Goal: Book appointment/travel/reservation

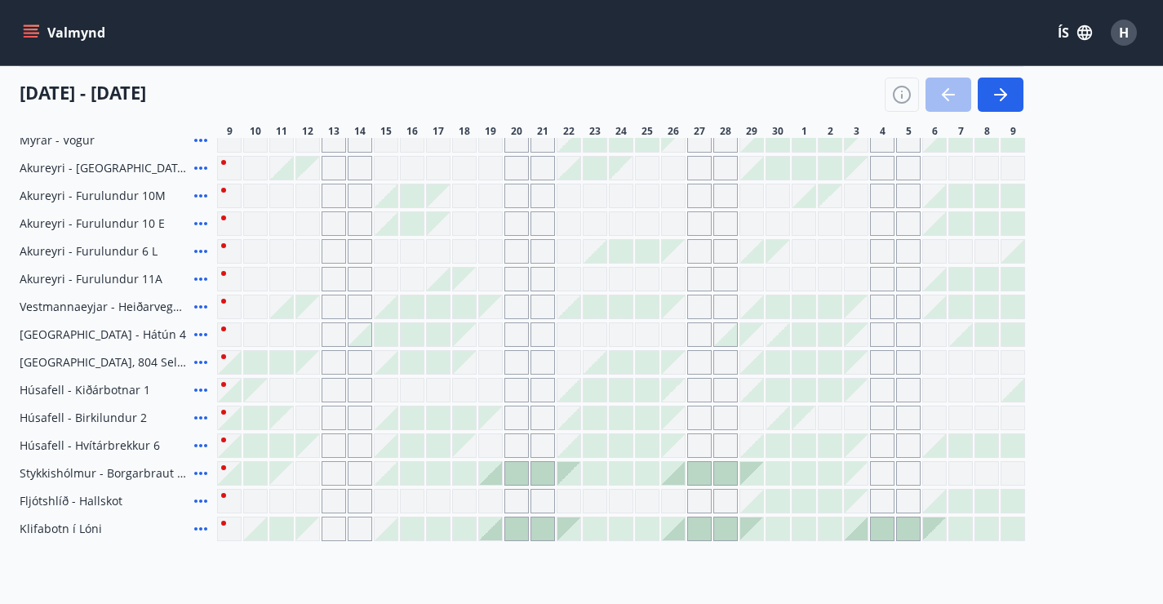
scroll to position [657, 0]
click at [628, 287] on div "Gráir dagar eru ekki bókanlegir" at bounding box center [621, 280] width 24 height 24
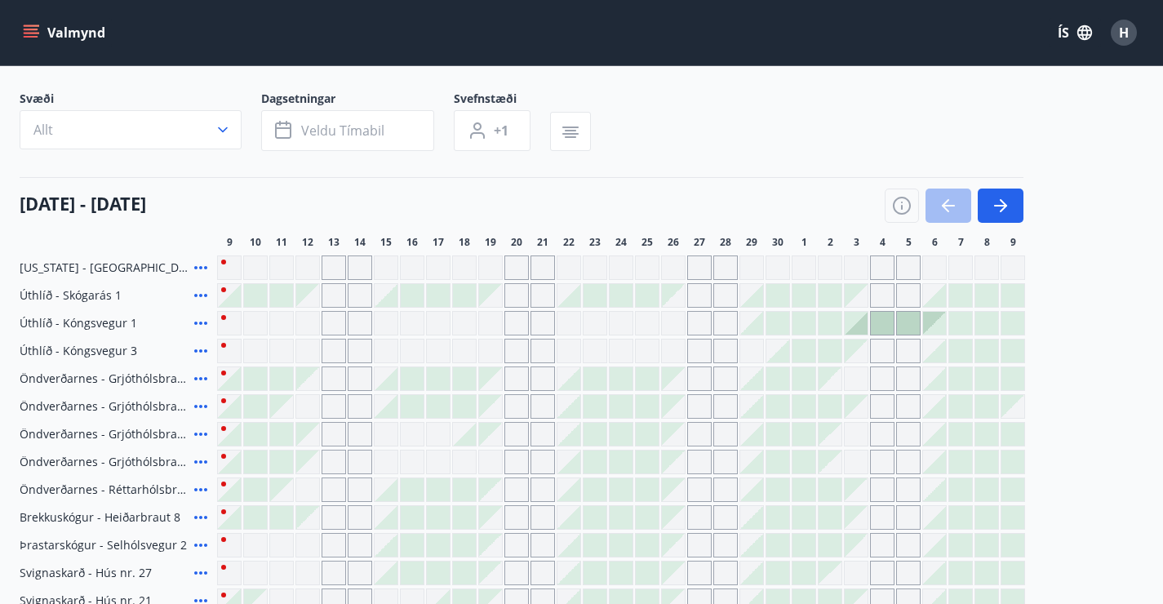
scroll to position [83, 0]
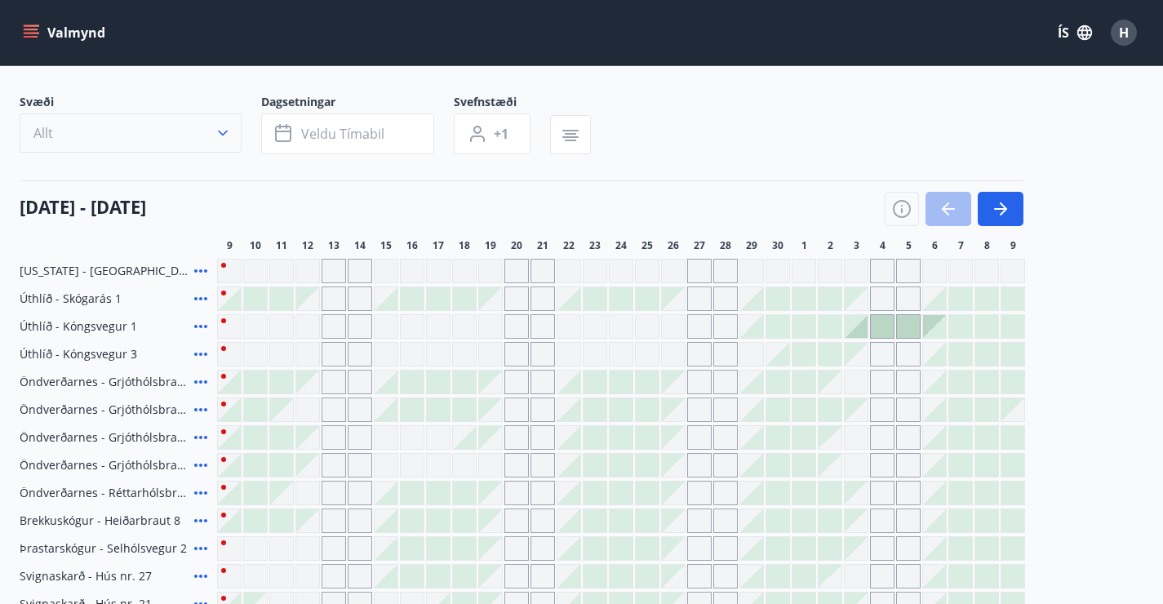
click at [146, 143] on button "Allt" at bounding box center [131, 132] width 222 height 39
click at [146, 143] on div "Suðurnes Erlendis Höfuðborgarsvæðið [GEOGRAPHIC_DATA] [GEOGRAPHIC_DATA] [GEOGRA…" at bounding box center [581, 302] width 1163 height 604
click at [222, 144] on div "Suðurnes Erlendis Höfuðborgarsvæðið [GEOGRAPHIC_DATA] [GEOGRAPHIC_DATA] [GEOGRA…" at bounding box center [581, 302] width 1163 height 604
click at [222, 141] on icon "button" at bounding box center [223, 133] width 16 height 16
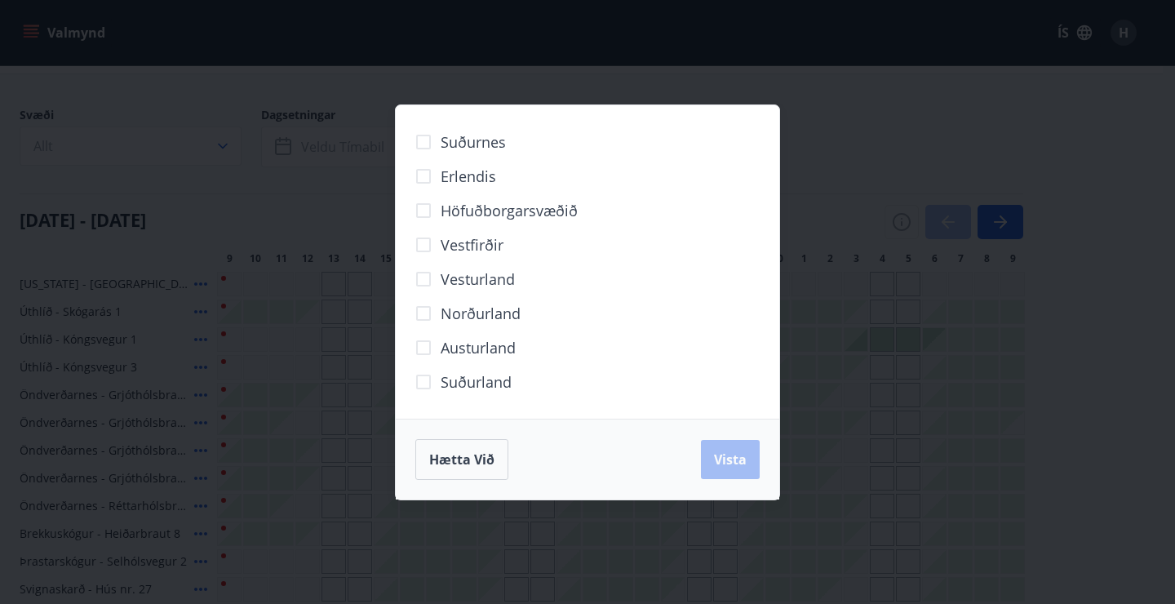
click at [916, 86] on div "Suðurnes Erlendis Höfuðborgarsvæðið [GEOGRAPHIC_DATA] [GEOGRAPHIC_DATA] [GEOGRA…" at bounding box center [587, 302] width 1175 height 604
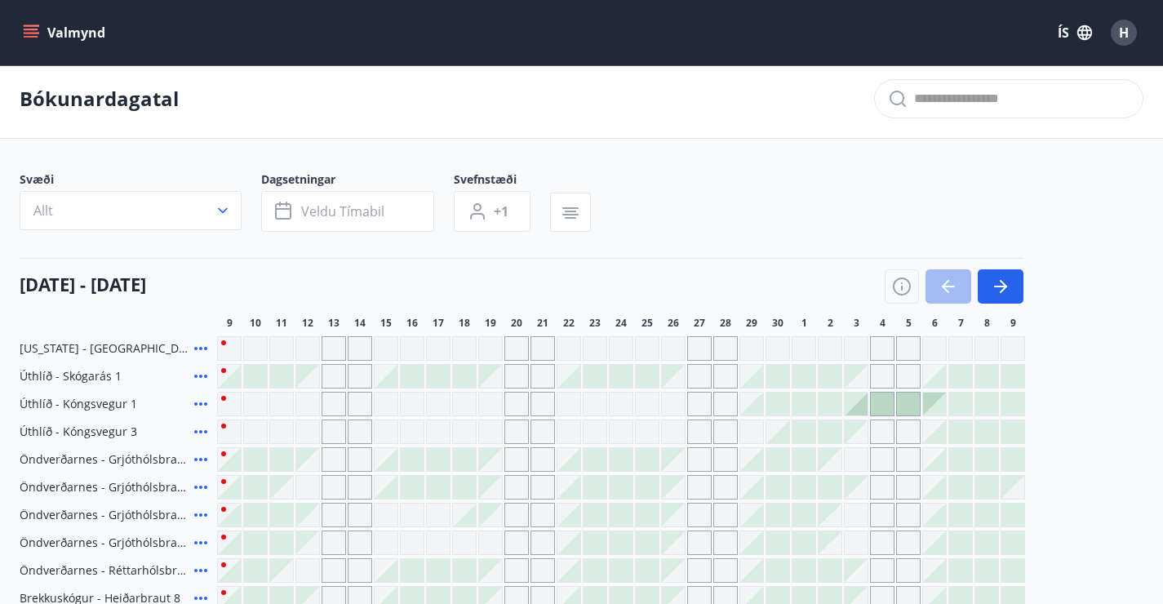
scroll to position [110, 0]
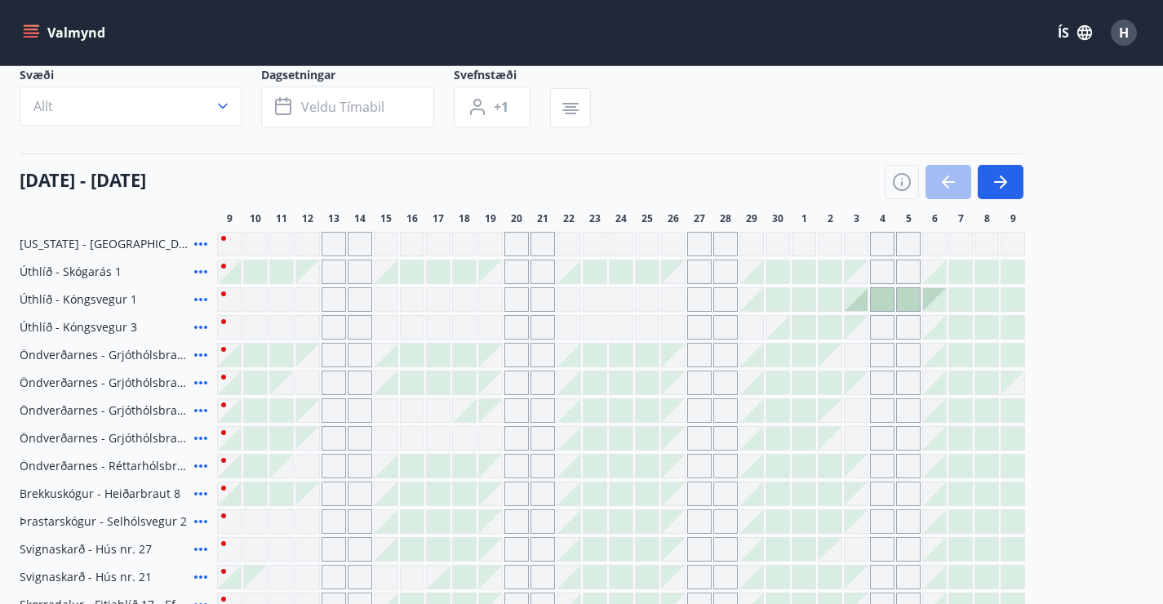
click at [192, 365] on icon at bounding box center [201, 355] width 20 height 20
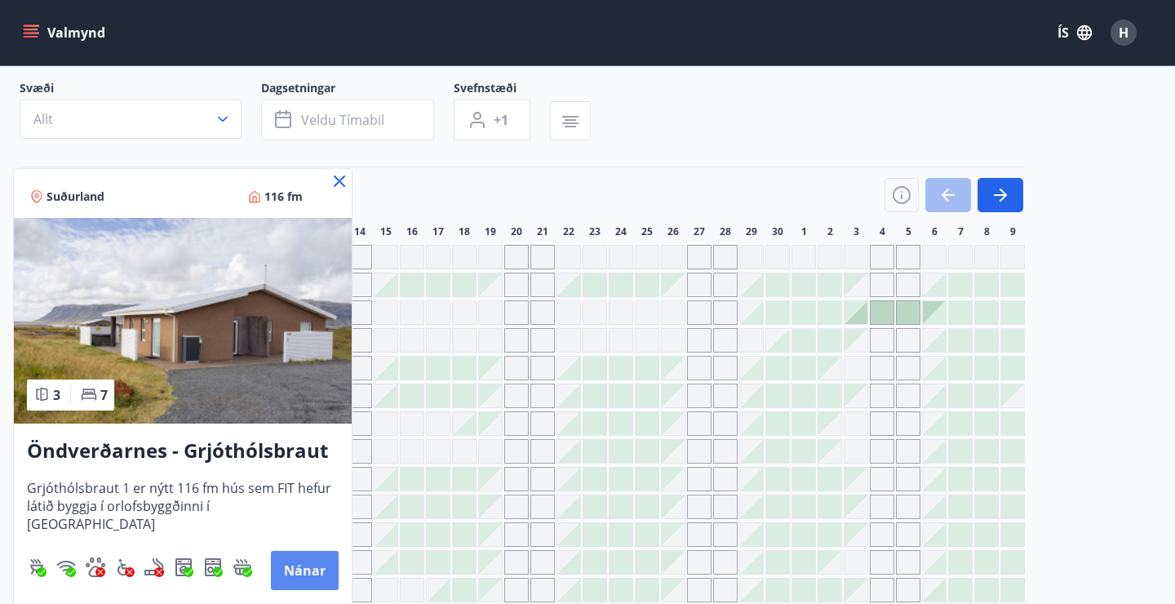
click at [301, 573] on button "Nánar" at bounding box center [305, 570] width 68 height 39
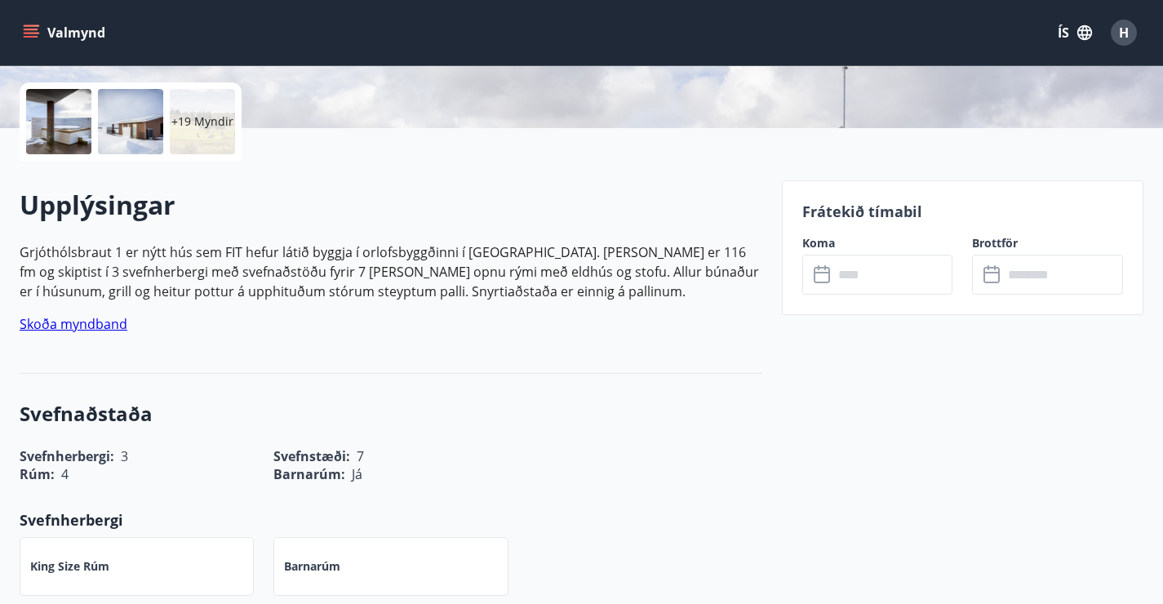
scroll to position [364, 0]
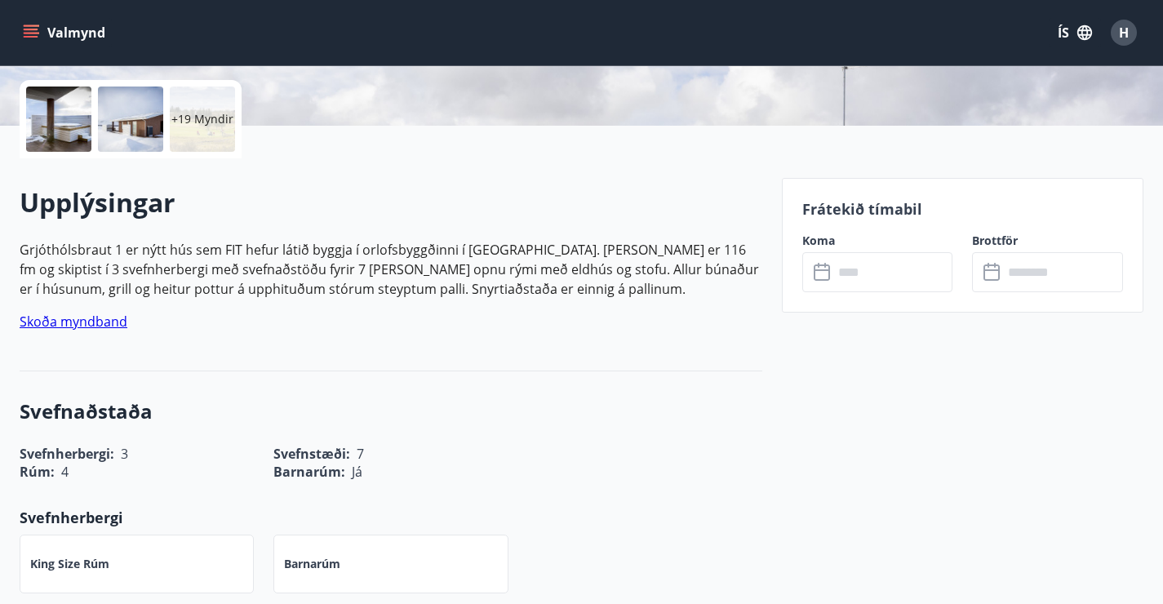
click at [823, 267] on icon at bounding box center [824, 273] width 20 height 20
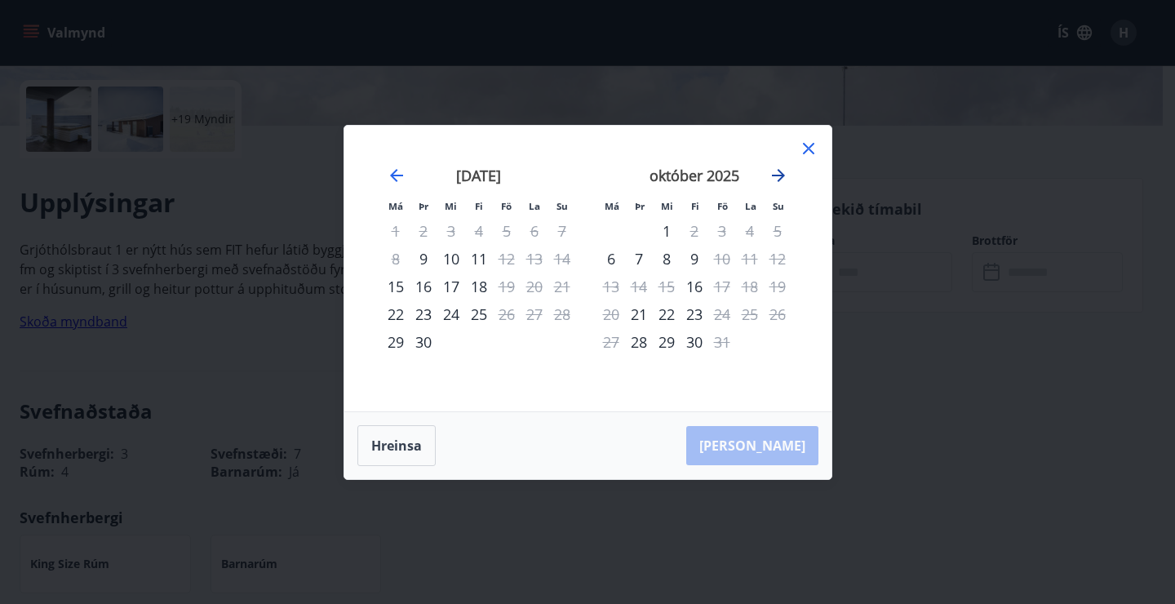
click at [783, 172] on icon "Move forward to switch to the next month." at bounding box center [779, 176] width 20 height 20
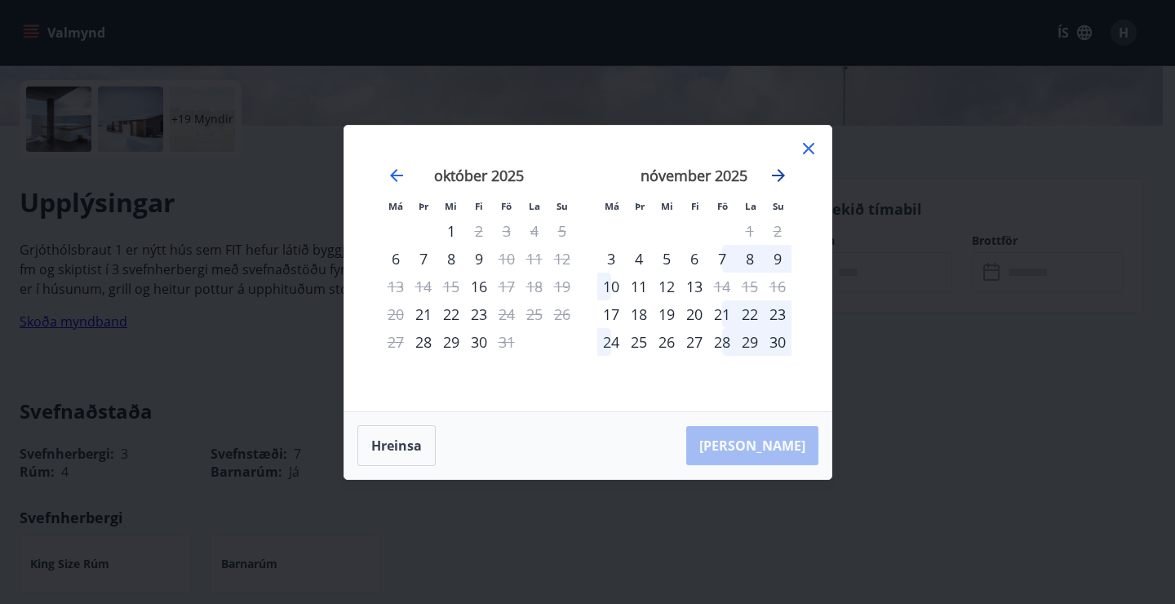
click at [782, 180] on icon "Move forward to switch to the next month." at bounding box center [779, 176] width 20 height 20
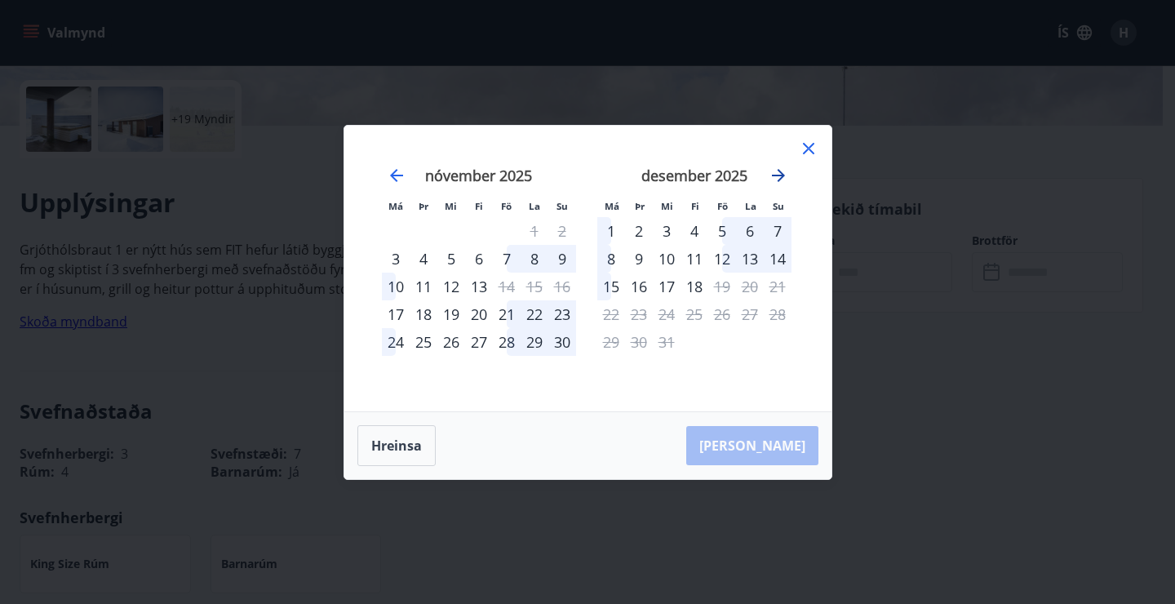
click at [782, 180] on icon "Move forward to switch to the next month." at bounding box center [779, 176] width 20 height 20
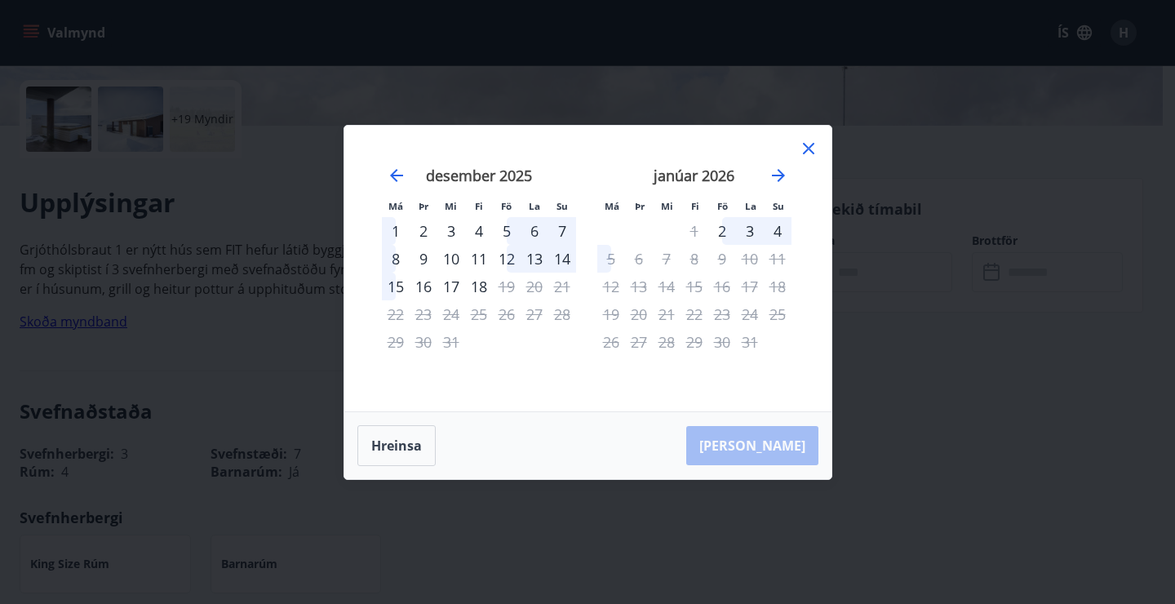
click at [796, 156] on div "[DATE] 1 2 3 4 5 6 7 8 9 10 11 12 13 14 15 16 17 18 19 20 21 22 23 24 25 26 27 …" at bounding box center [694, 279] width 215 height 268
click at [812, 148] on icon at bounding box center [809, 149] width 20 height 20
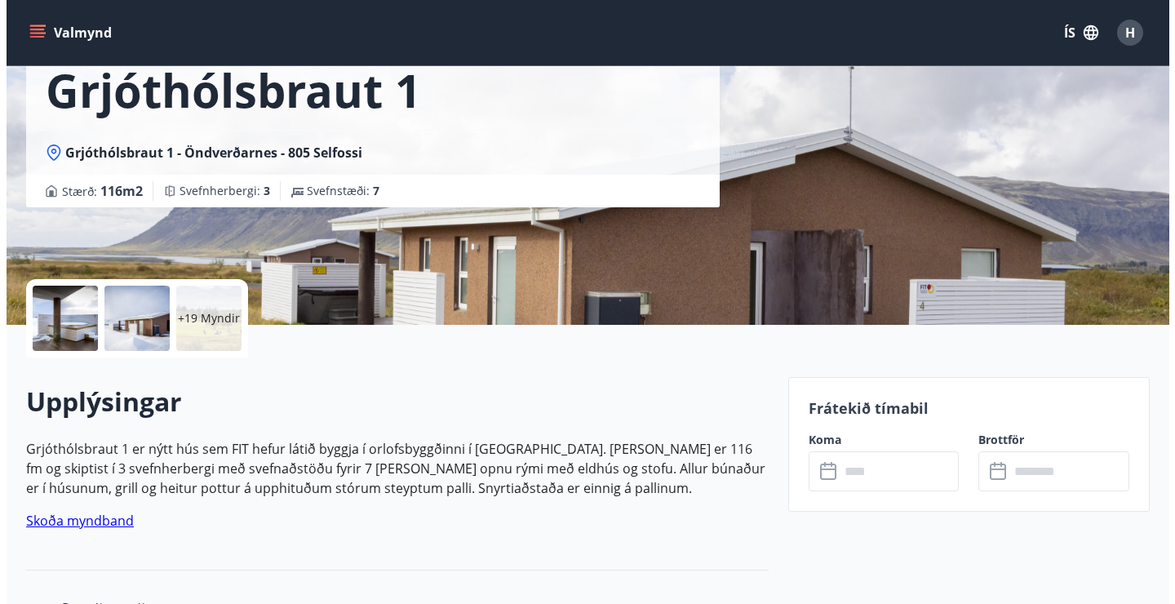
scroll to position [0, 0]
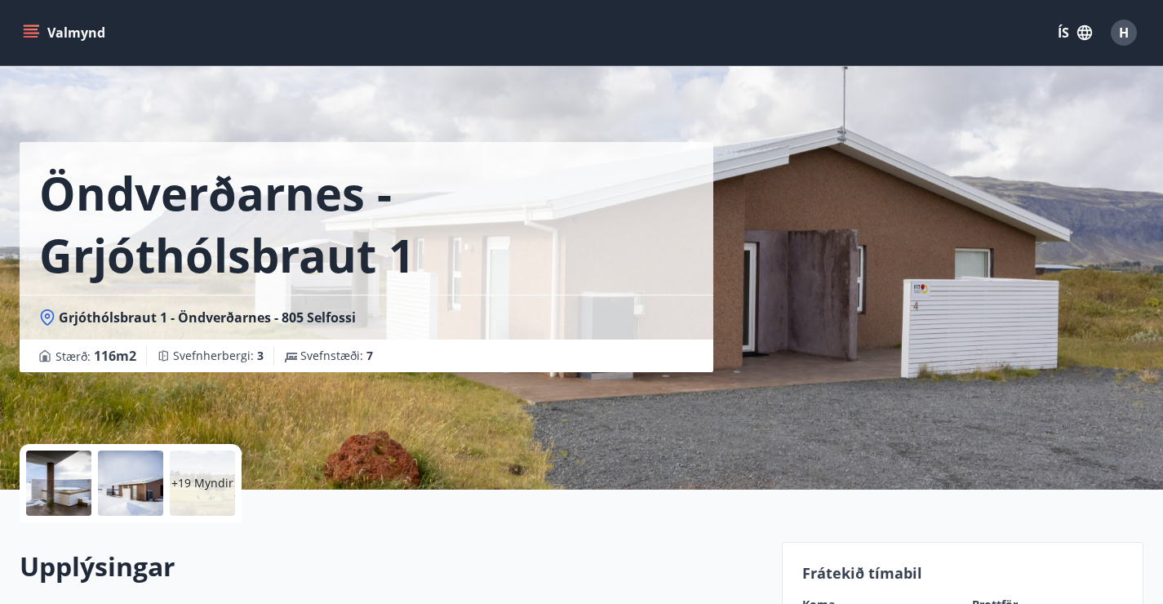
click at [53, 461] on div at bounding box center [58, 482] width 65 height 65
